Goal: Task Accomplishment & Management: Complete application form

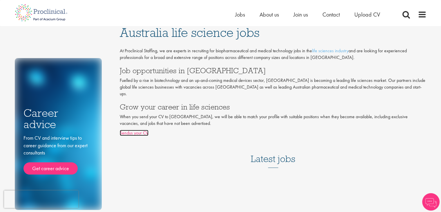
click at [141, 130] on link "Sendus your CV" at bounding box center [134, 133] width 29 height 6
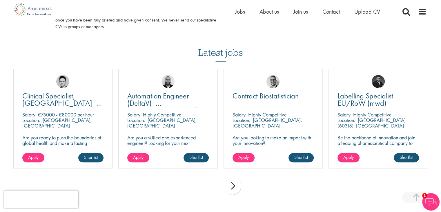
scroll to position [377, 0]
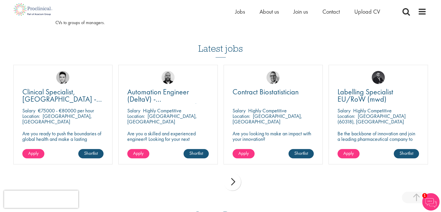
click at [234, 180] on div "next" at bounding box center [232, 181] width 17 height 17
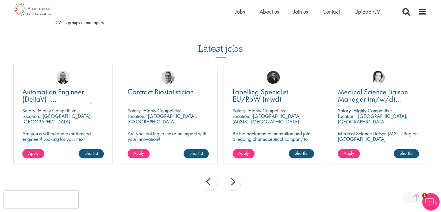
click at [234, 181] on div "next" at bounding box center [232, 181] width 17 height 17
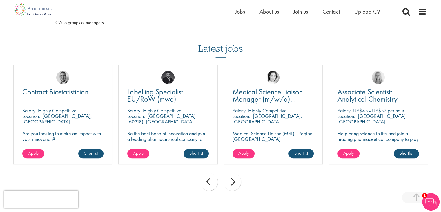
click at [234, 181] on div "next" at bounding box center [232, 181] width 17 height 17
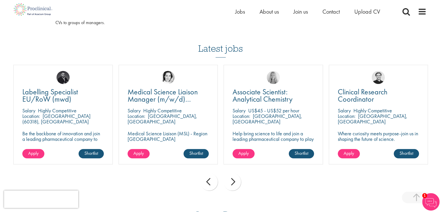
click at [234, 181] on div "next" at bounding box center [232, 181] width 17 height 17
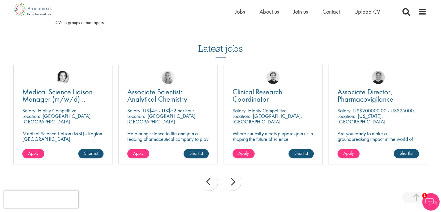
click at [234, 181] on div "next" at bounding box center [232, 181] width 17 height 17
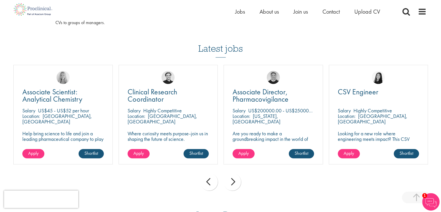
click at [234, 181] on div "next" at bounding box center [232, 181] width 17 height 17
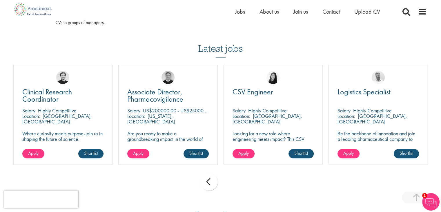
click at [234, 181] on div "prev next" at bounding box center [220, 182] width 420 height 25
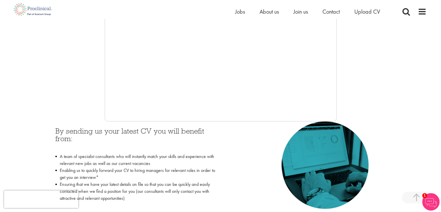
scroll to position [174, 0]
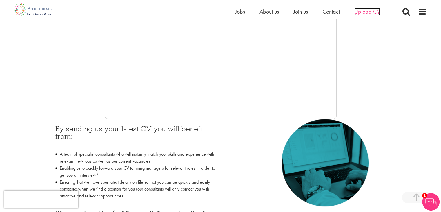
click at [373, 12] on span "Upload CV" at bounding box center [367, 12] width 26 height 8
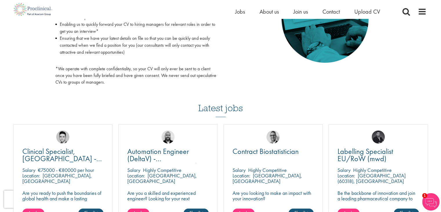
scroll to position [319, 0]
